Goal: Information Seeking & Learning: Learn about a topic

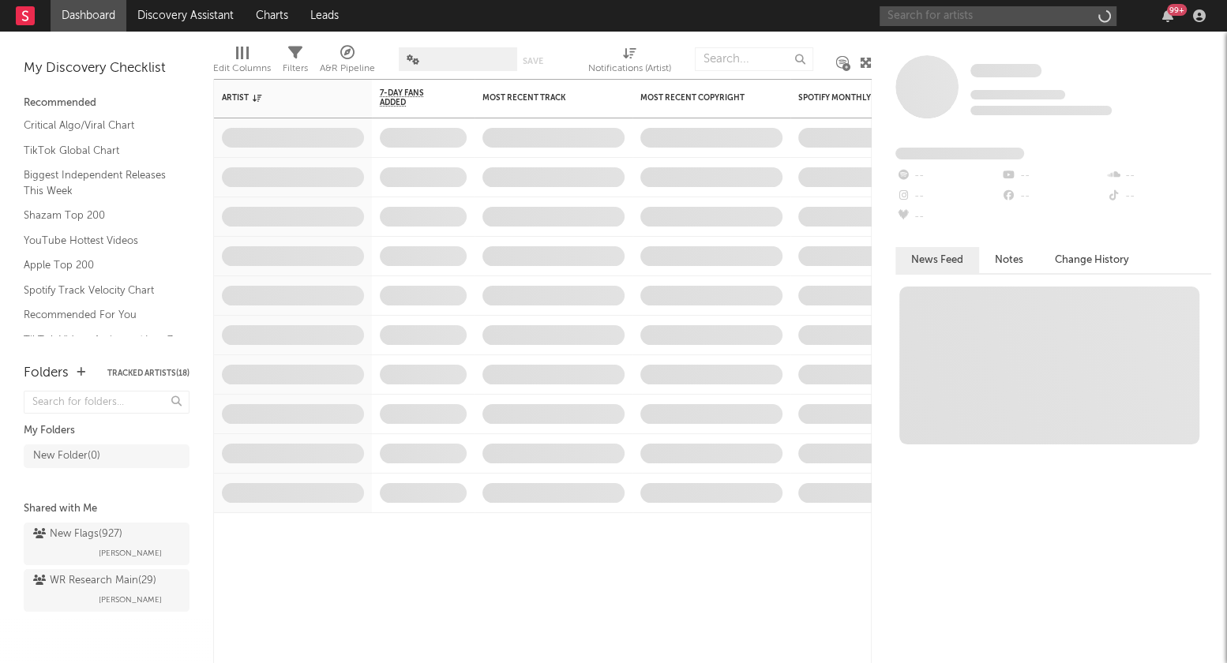
click at [1007, 17] on input "text" at bounding box center [997, 16] width 237 height 20
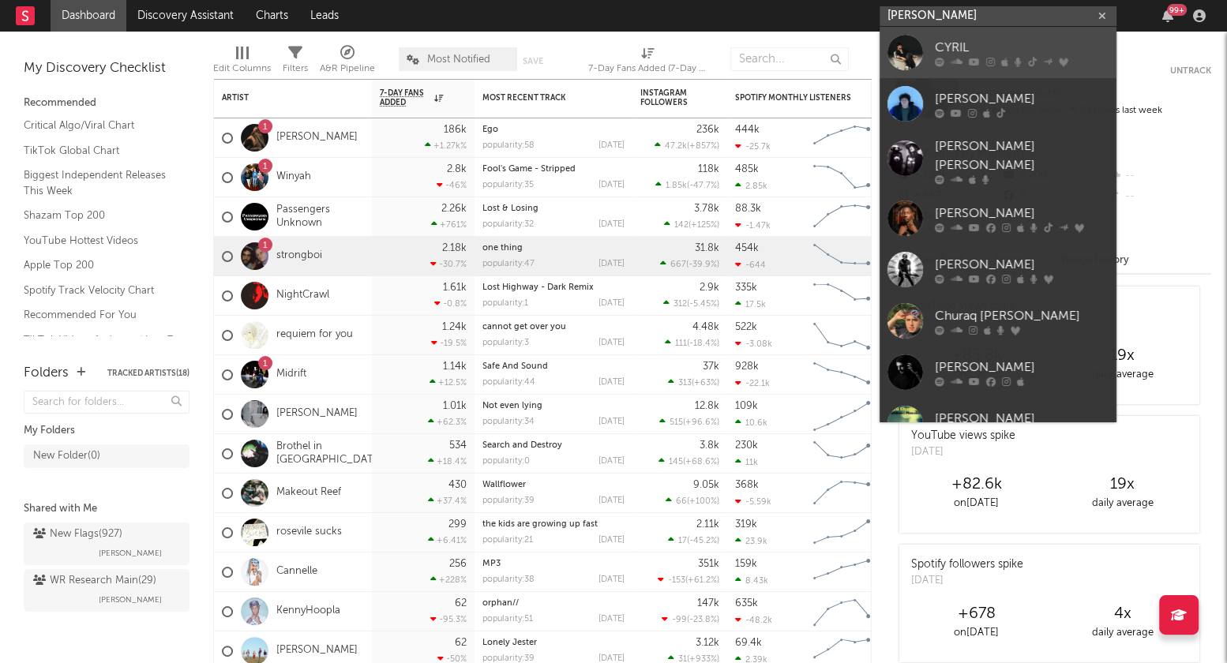
type input "[PERSON_NAME]"
click at [1014, 46] on div "CYRIL" at bounding box center [1022, 47] width 174 height 19
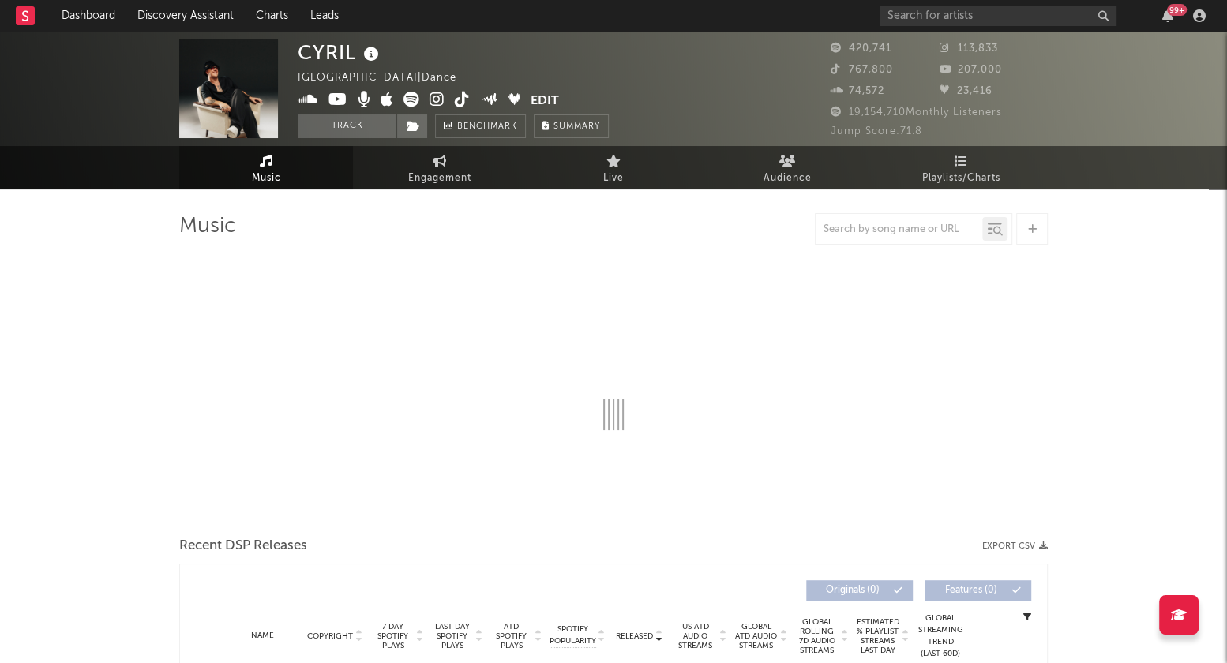
select select "6m"
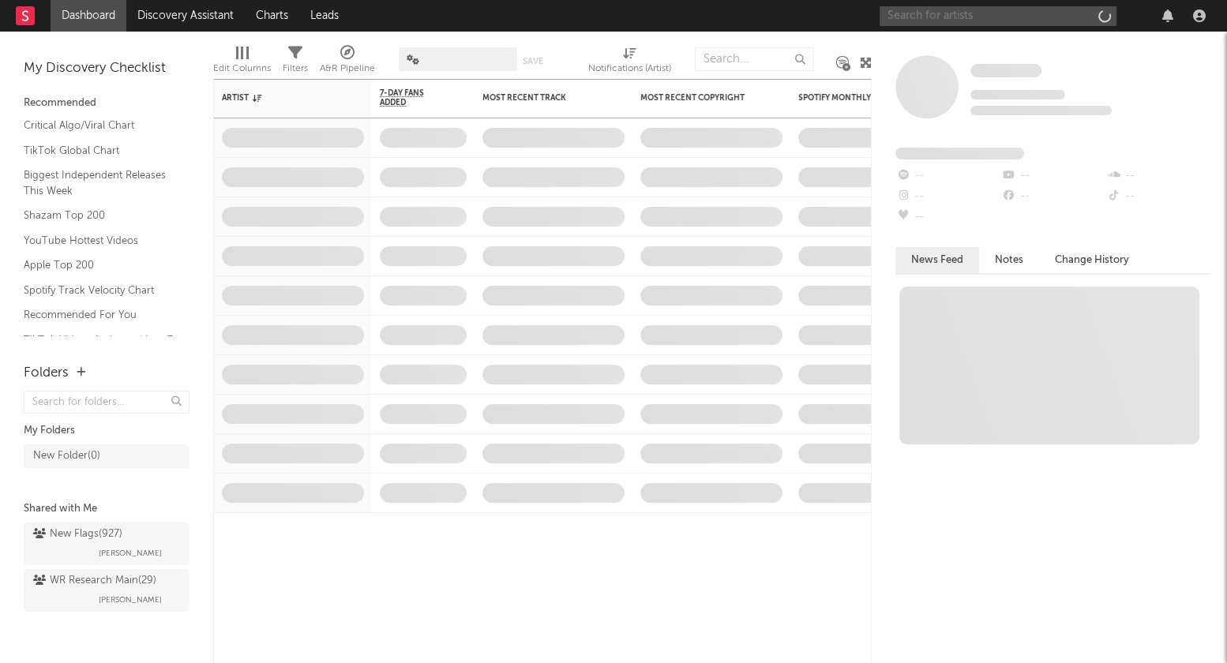
click at [977, 17] on input "text" at bounding box center [997, 16] width 237 height 20
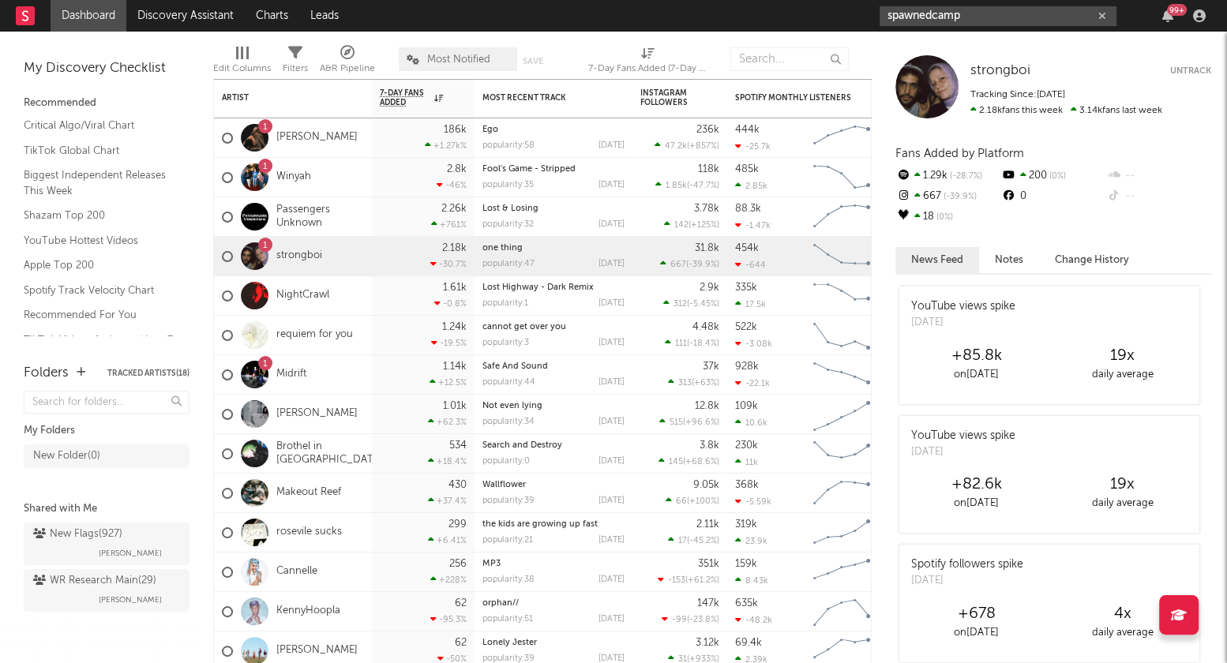
type input "spawnedcamp"
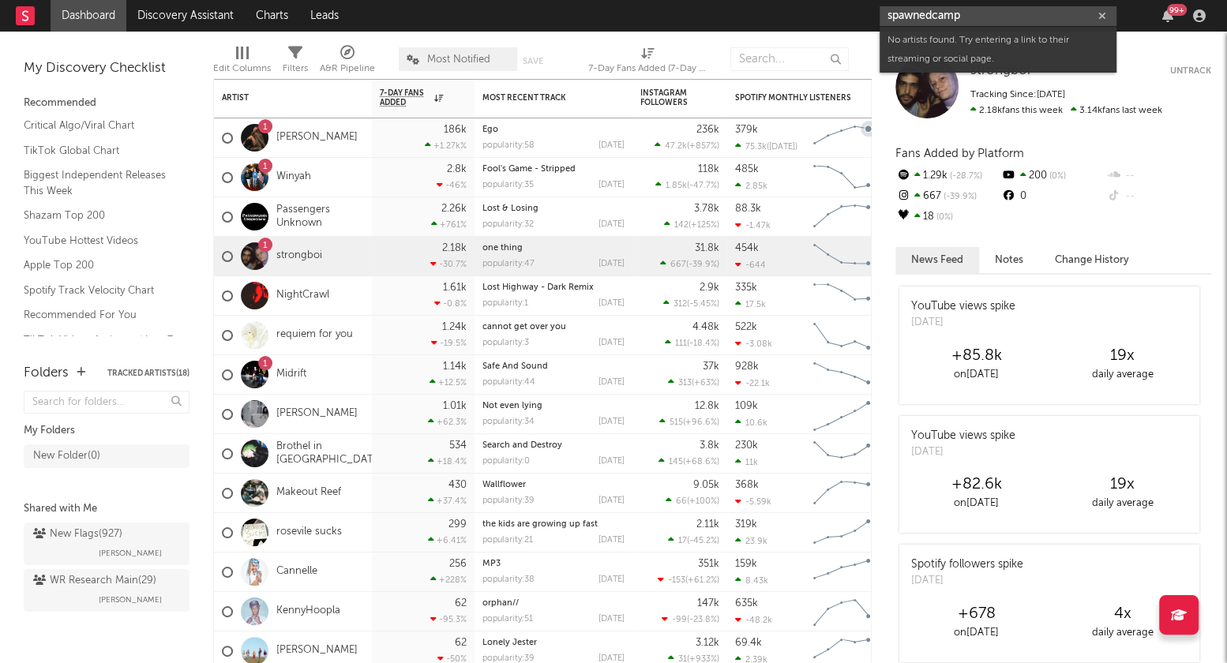
click at [971, 13] on input "spawnedcamp" at bounding box center [997, 16] width 237 height 20
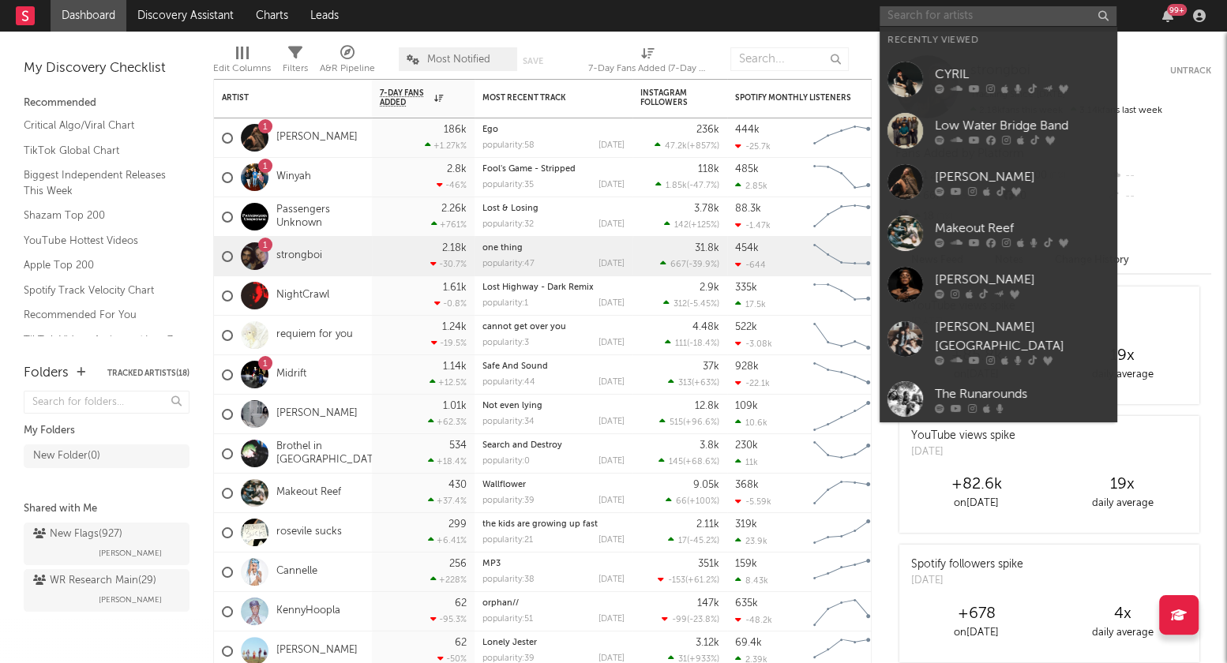
paste input "[URL][DOMAIN_NAME]"
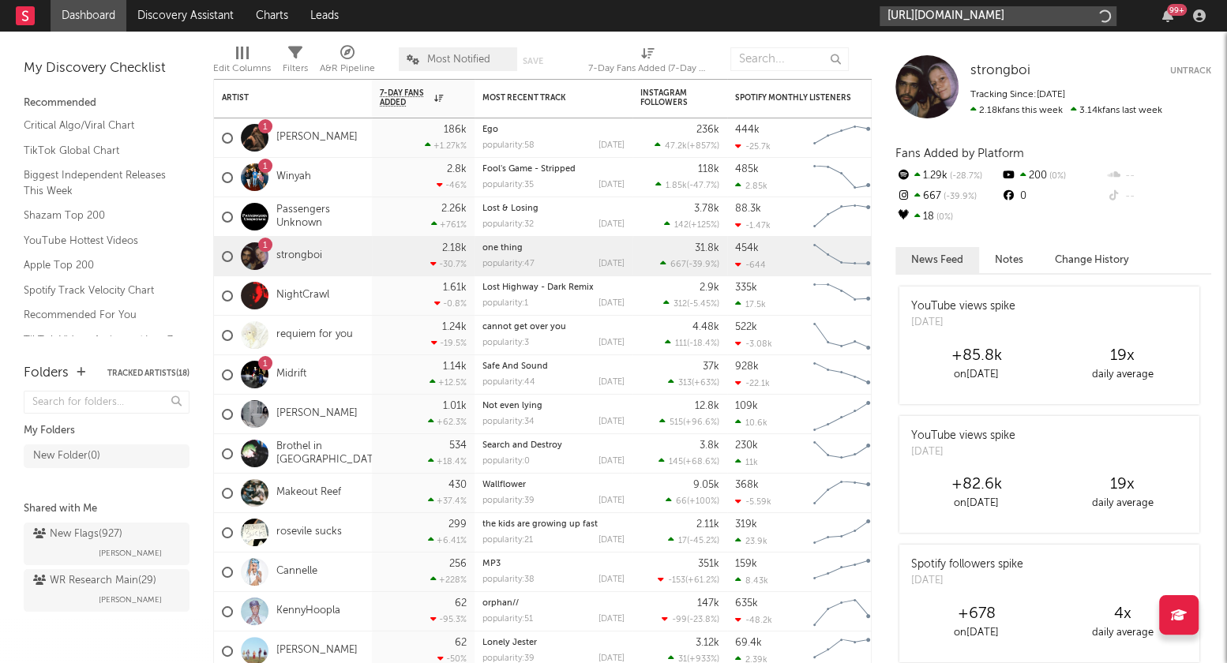
scroll to position [0, 246]
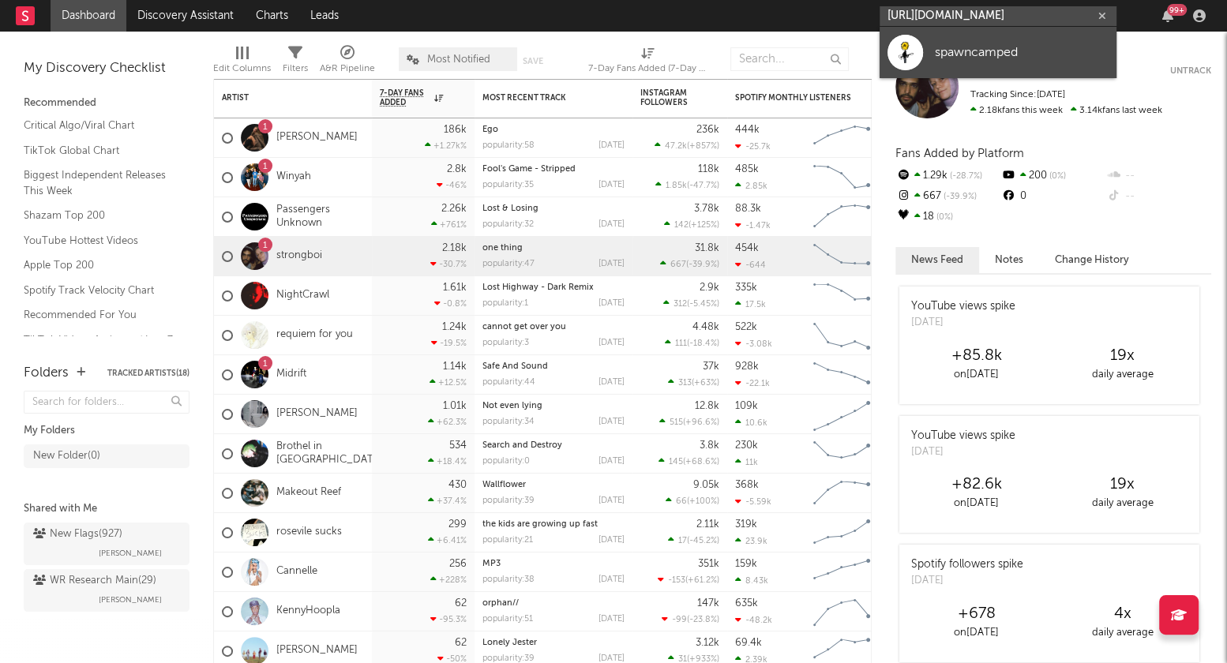
type input "[URL][DOMAIN_NAME]"
click at [942, 49] on div "spawncamped" at bounding box center [1022, 52] width 174 height 19
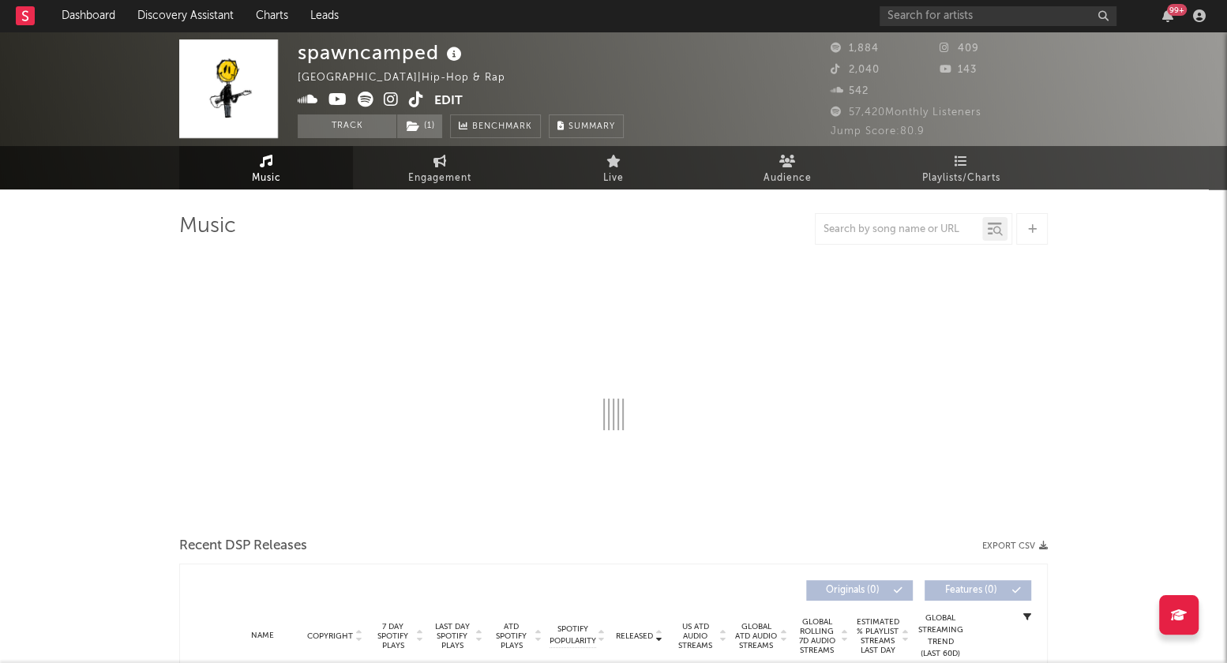
select select "1w"
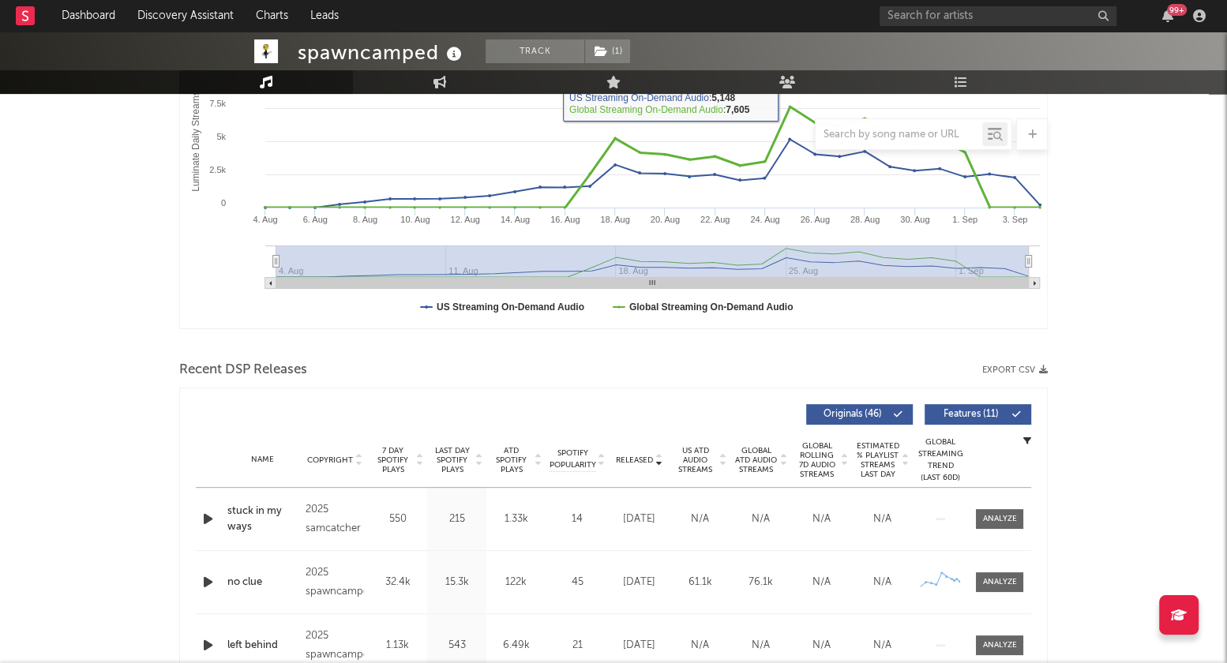
scroll to position [365, 0]
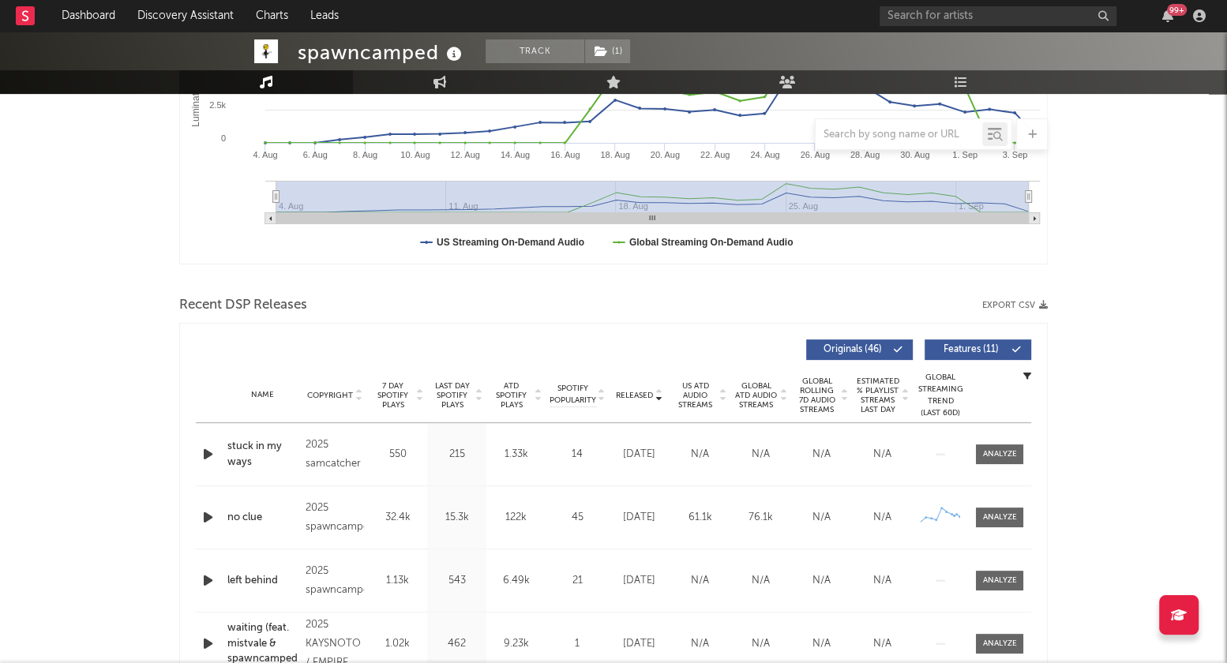
click at [484, 393] on div "Last Day Spotify Plays" at bounding box center [456, 395] width 59 height 28
click at [476, 390] on icon at bounding box center [478, 392] width 8 height 6
click at [475, 390] on icon at bounding box center [478, 392] width 8 height 6
click at [656, 395] on icon at bounding box center [658, 398] width 8 height 6
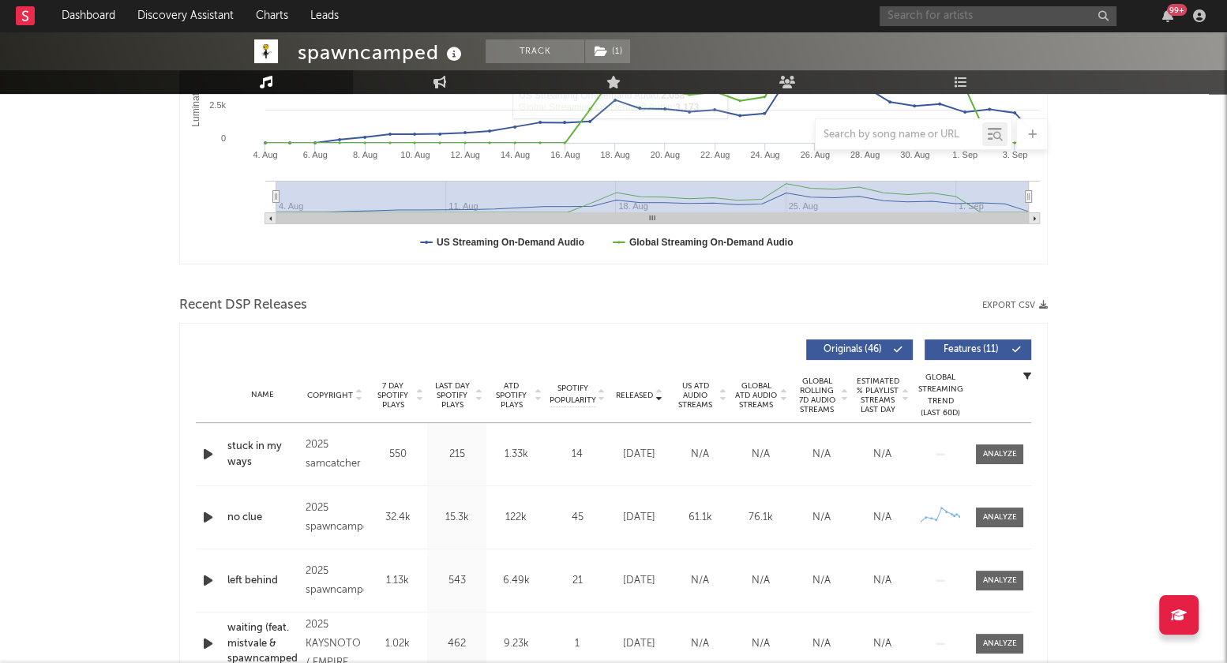
click at [920, 19] on input "text" at bounding box center [997, 16] width 237 height 20
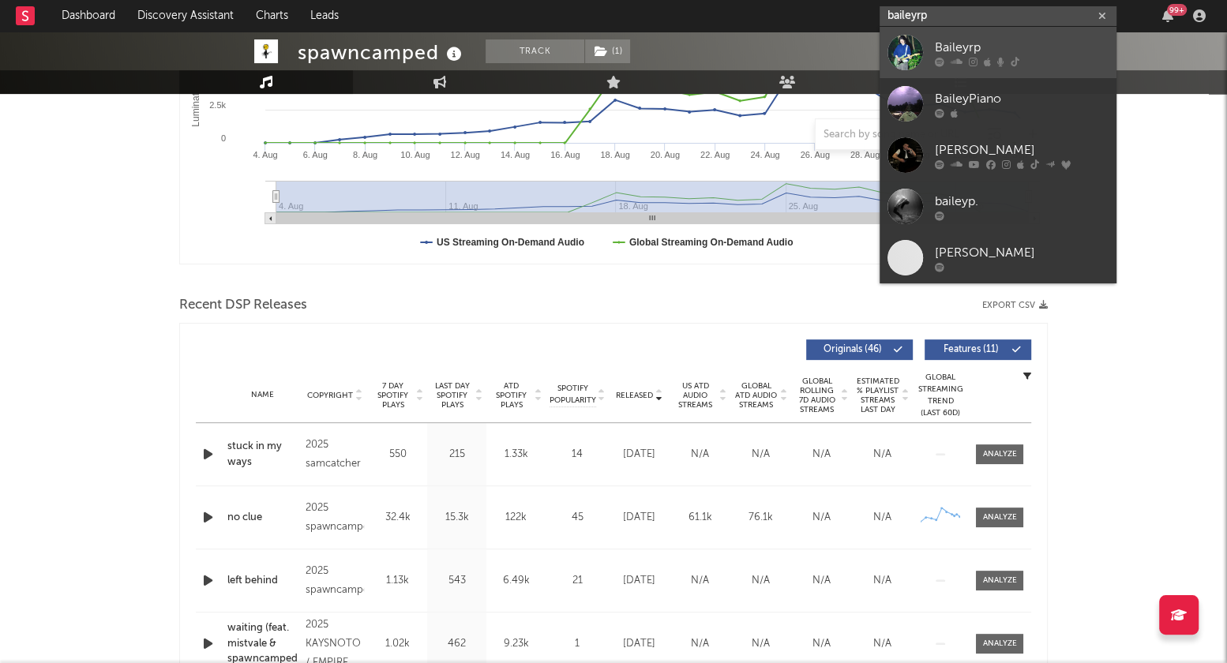
type input "baileyrp"
click at [939, 46] on div "Baileyrp" at bounding box center [1022, 47] width 174 height 19
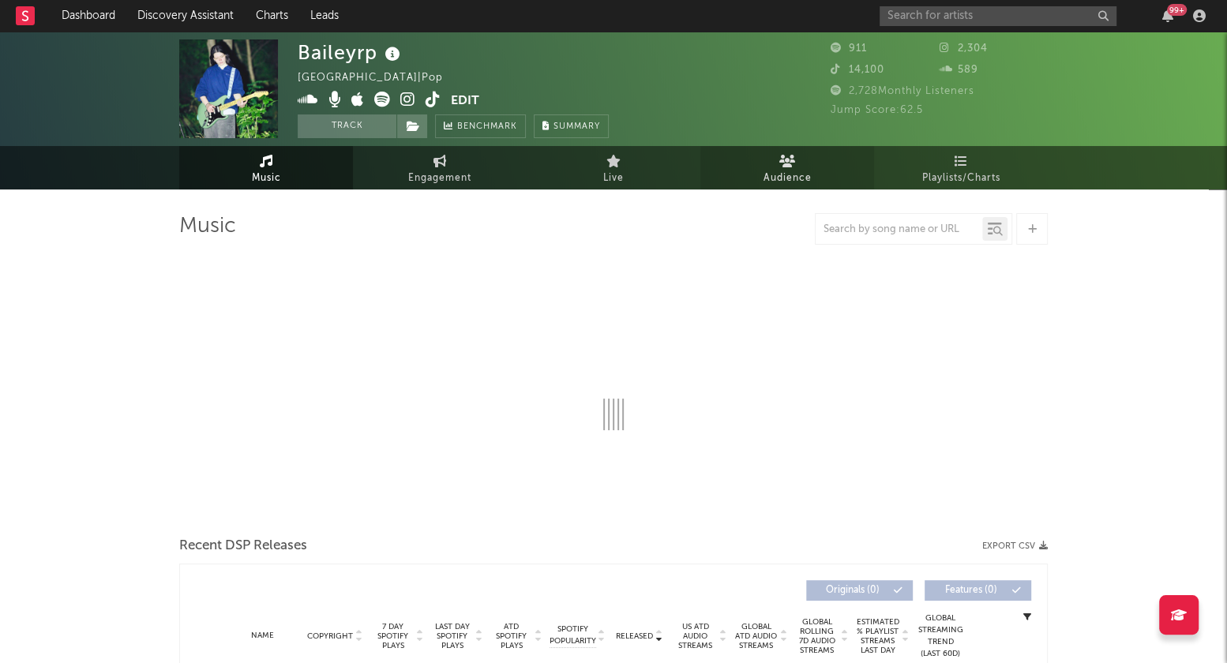
select select "1w"
